Goal: Task Accomplishment & Management: Manage account settings

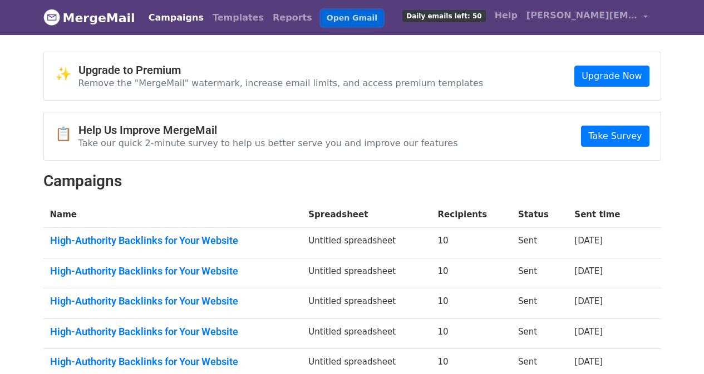
click at [321, 13] on link "Open Gmail" at bounding box center [352, 18] width 62 height 16
click at [644, 18] on link "[PERSON_NAME][EMAIL_ADDRESS][DOMAIN_NAME]" at bounding box center [587, 17] width 130 height 26
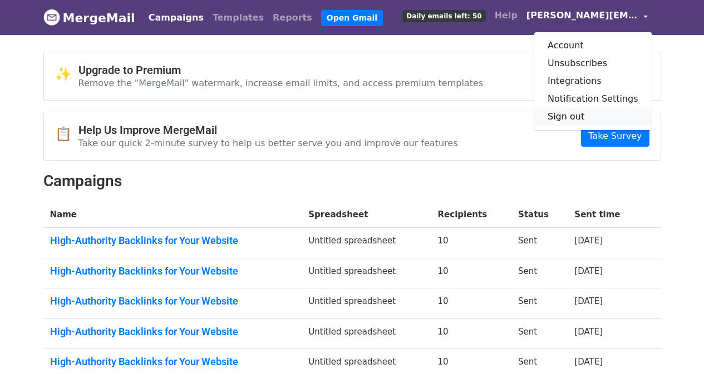
click at [568, 118] on link "Sign out" at bounding box center [592, 117] width 117 height 18
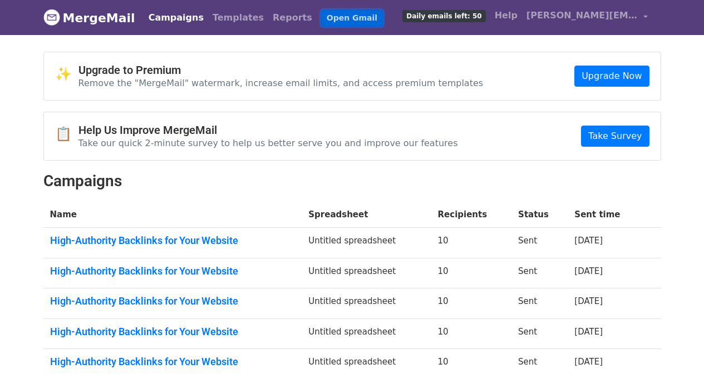
click at [321, 25] on link "Open Gmail" at bounding box center [352, 18] width 62 height 16
